Goal: Transaction & Acquisition: Purchase product/service

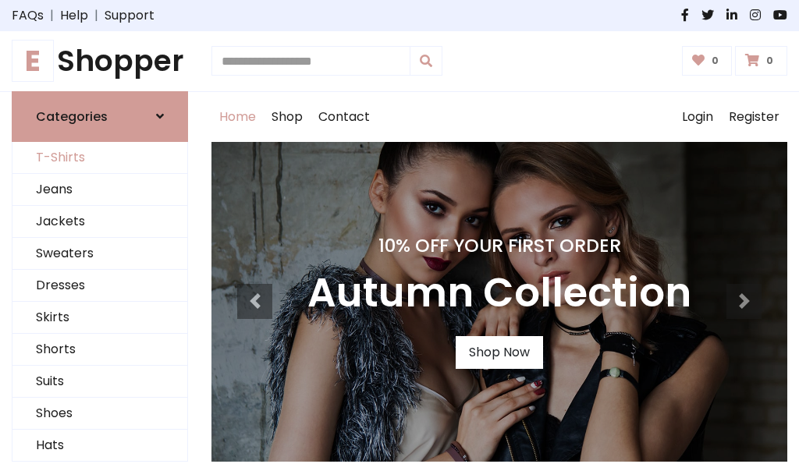
click at [100, 158] on link "T-Shirts" at bounding box center [99, 158] width 175 height 32
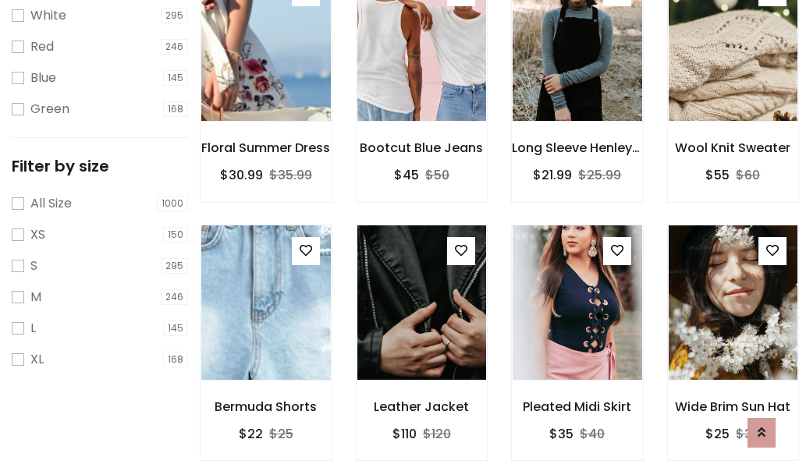
scroll to position [28, 0]
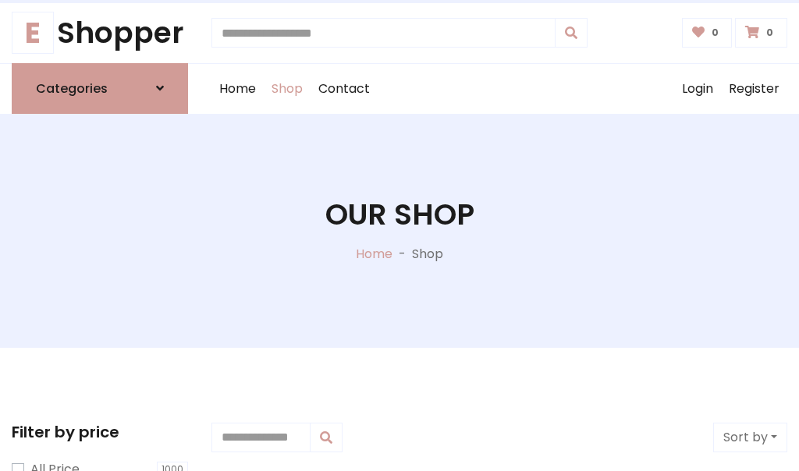
click at [399, 230] on h1 "Our Shop" at bounding box center [399, 214] width 149 height 35
click at [499, 88] on div "Home Shop Contact Log out Login Register" at bounding box center [499, 89] width 576 height 50
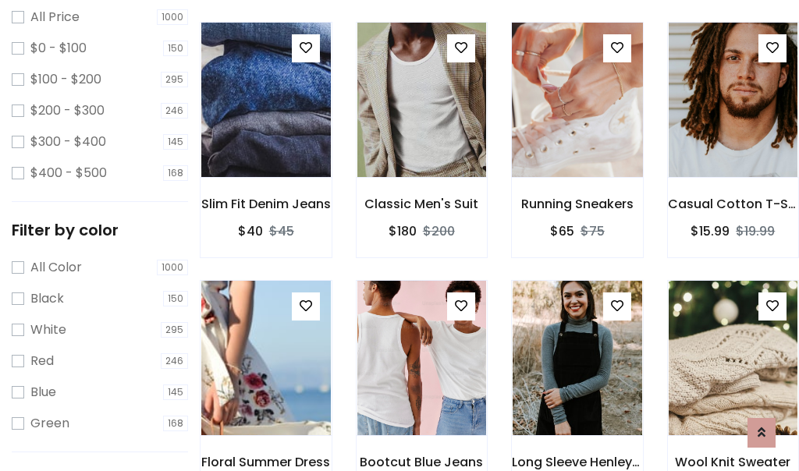
click at [576, 128] on img at bounding box center [576, 100] width 155 height 374
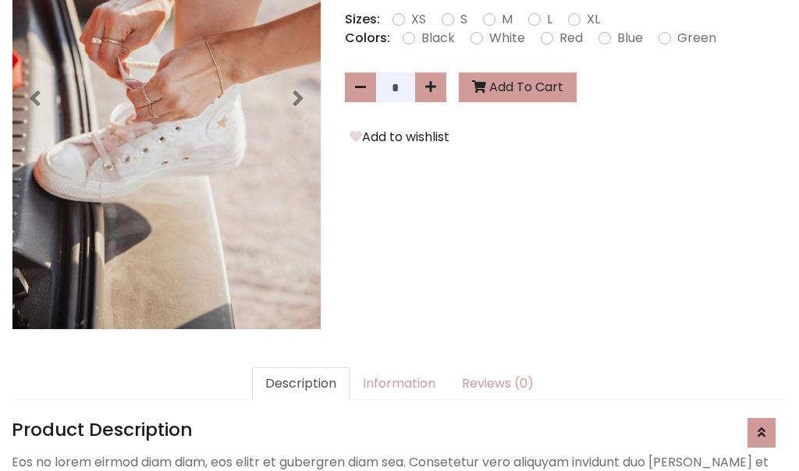
scroll to position [381, 0]
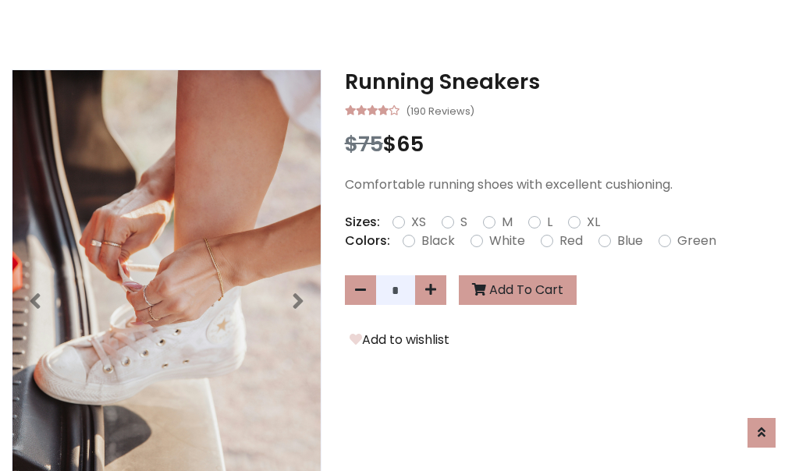
click at [565, 81] on h3 "Running Sneakers" at bounding box center [566, 81] width 442 height 25
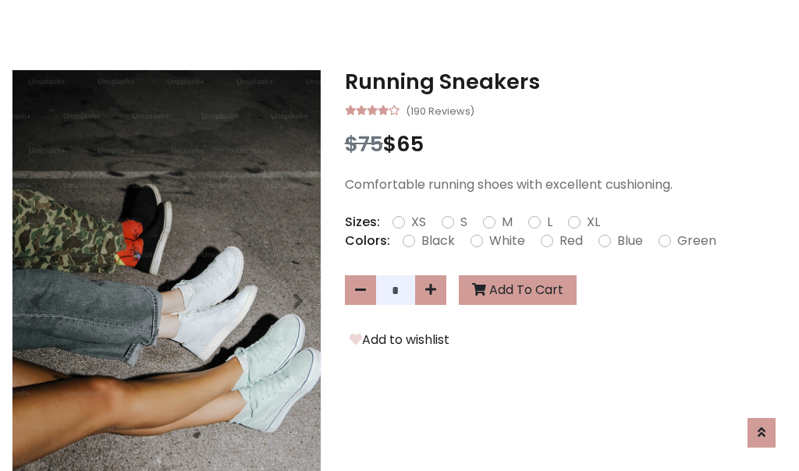
click at [565, 81] on h3 "Running Sneakers" at bounding box center [566, 81] width 442 height 25
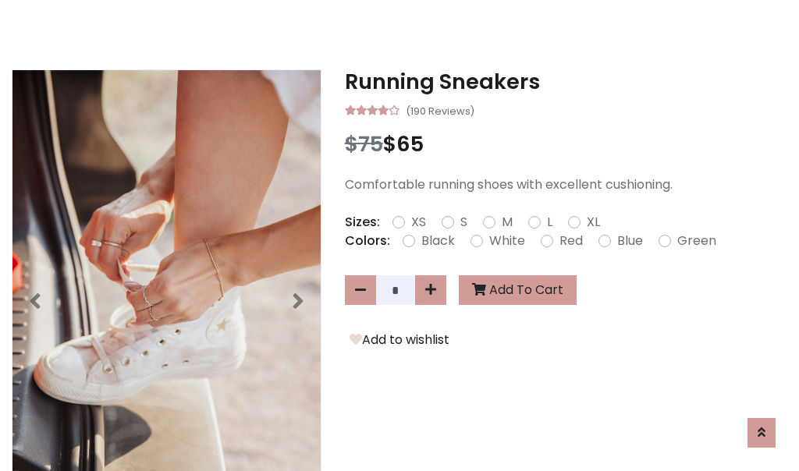
click at [565, 81] on h3 "Running Sneakers" at bounding box center [566, 81] width 442 height 25
